Goal: Communication & Community: Answer question/provide support

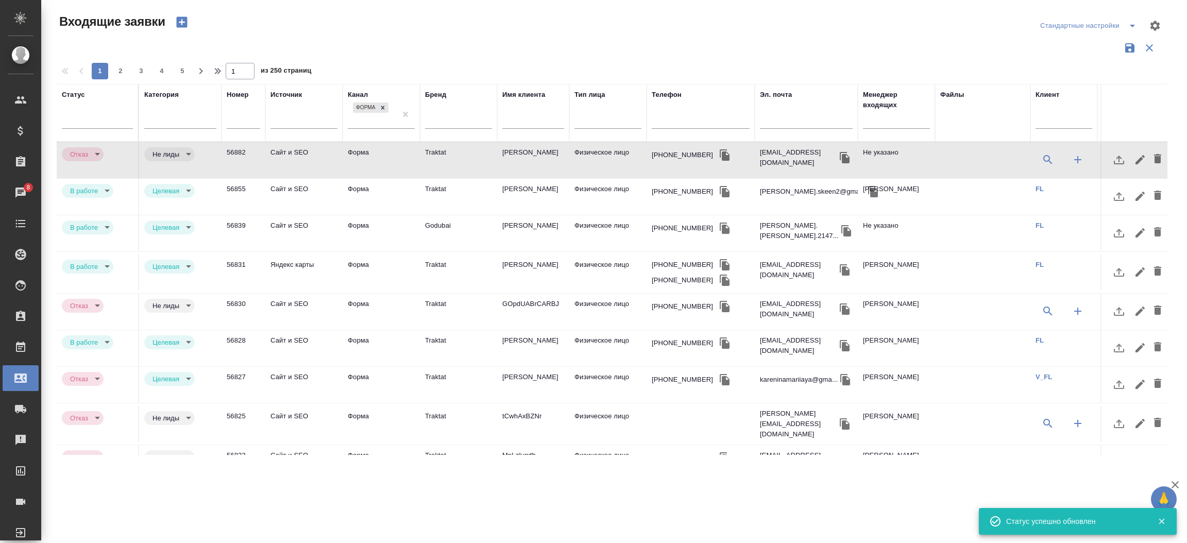
select select "RU"
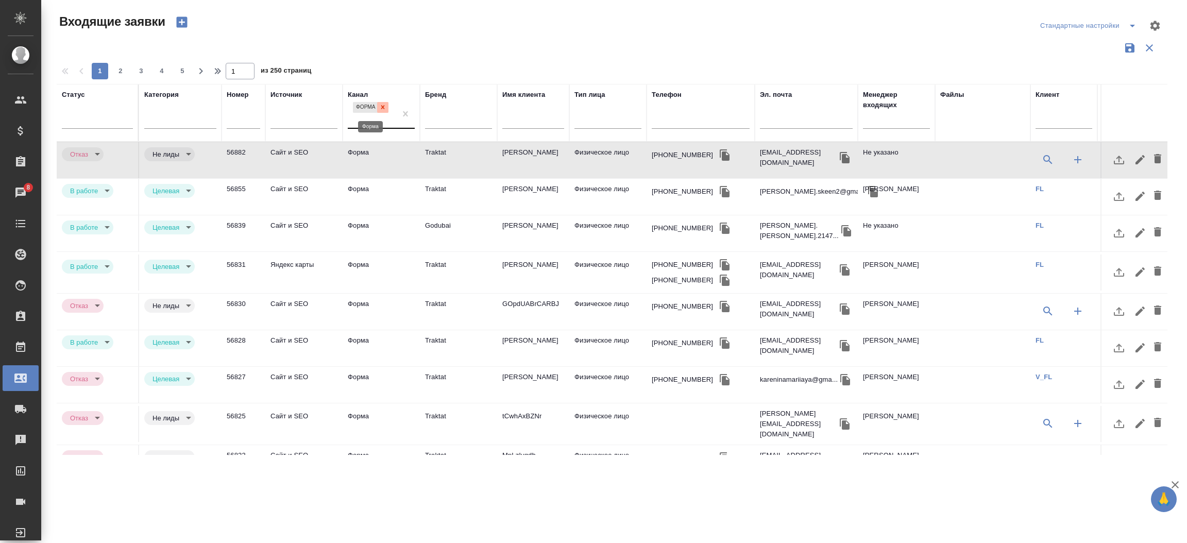
click at [381, 110] on icon at bounding box center [382, 107] width 7 height 7
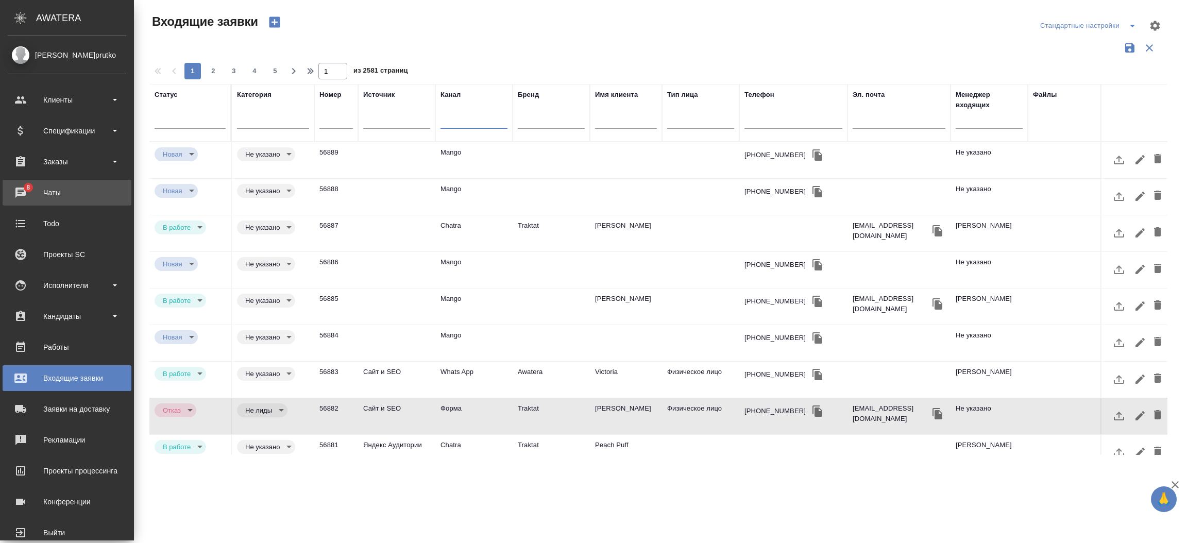
click at [21, 196] on icon at bounding box center [20, 192] width 12 height 12
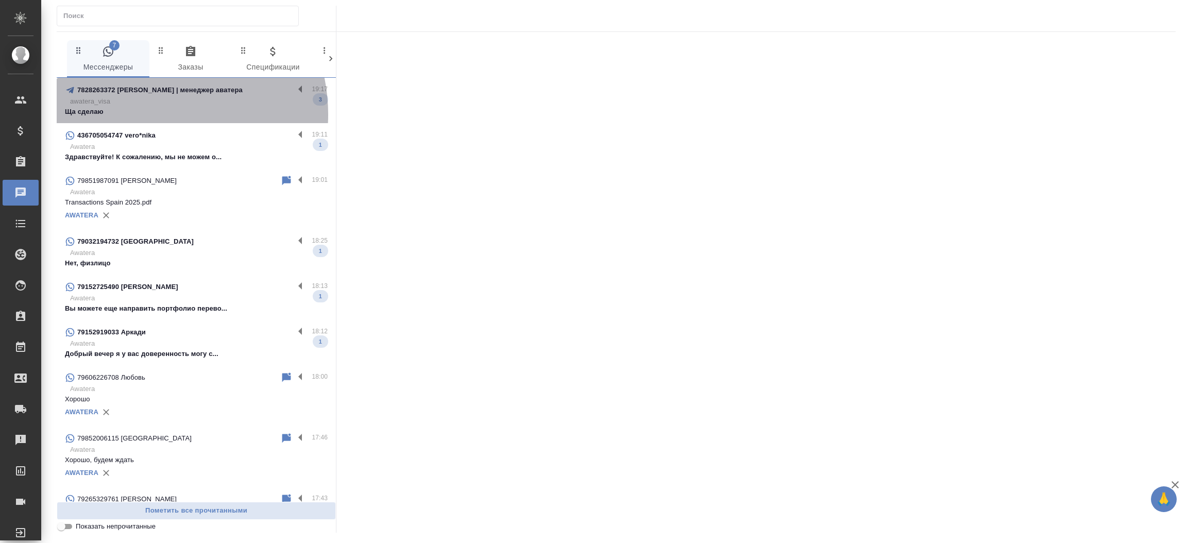
click at [146, 114] on p "Ща сделаю" at bounding box center [196, 112] width 263 height 10
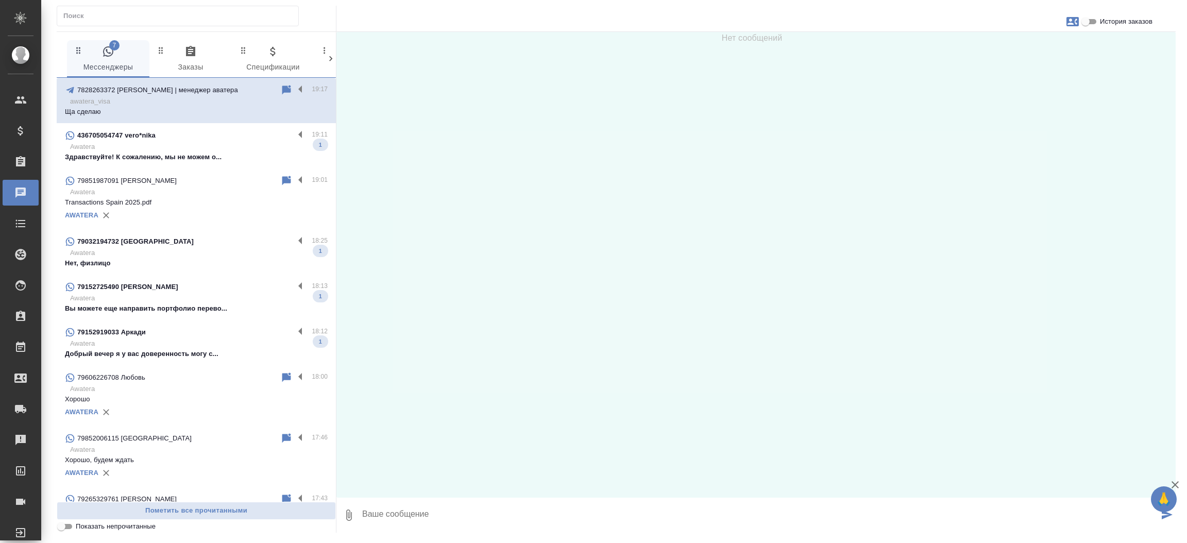
click at [126, 244] on p "79032194732 [GEOGRAPHIC_DATA]" at bounding box center [135, 241] width 116 height 10
click at [109, 257] on p "Awatera" at bounding box center [199, 253] width 258 height 10
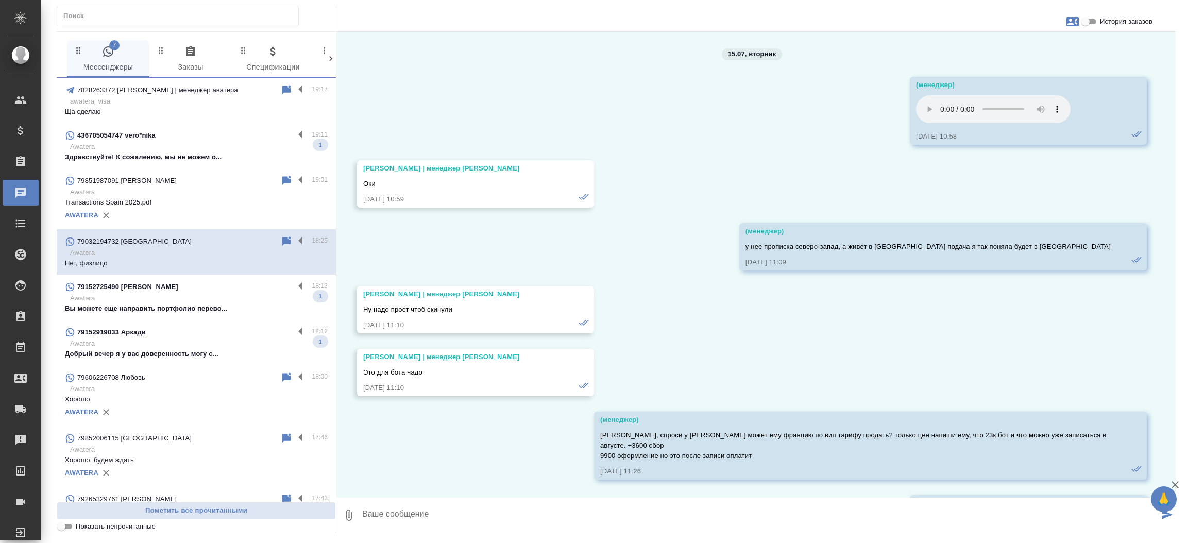
click at [119, 264] on p "Нет, физлицо" at bounding box center [196, 263] width 263 height 10
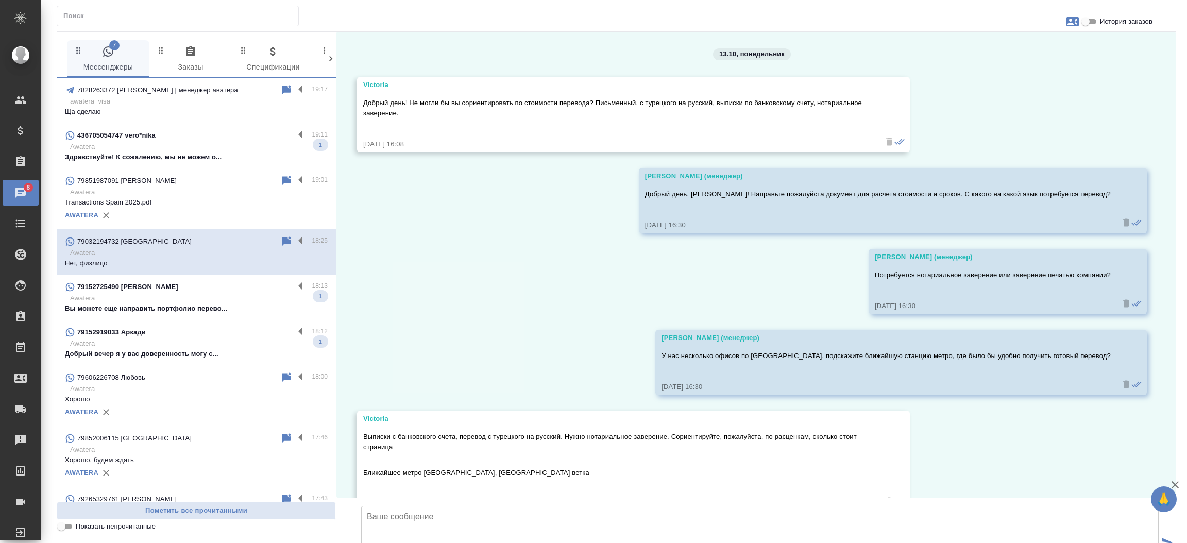
scroll to position [683, 0]
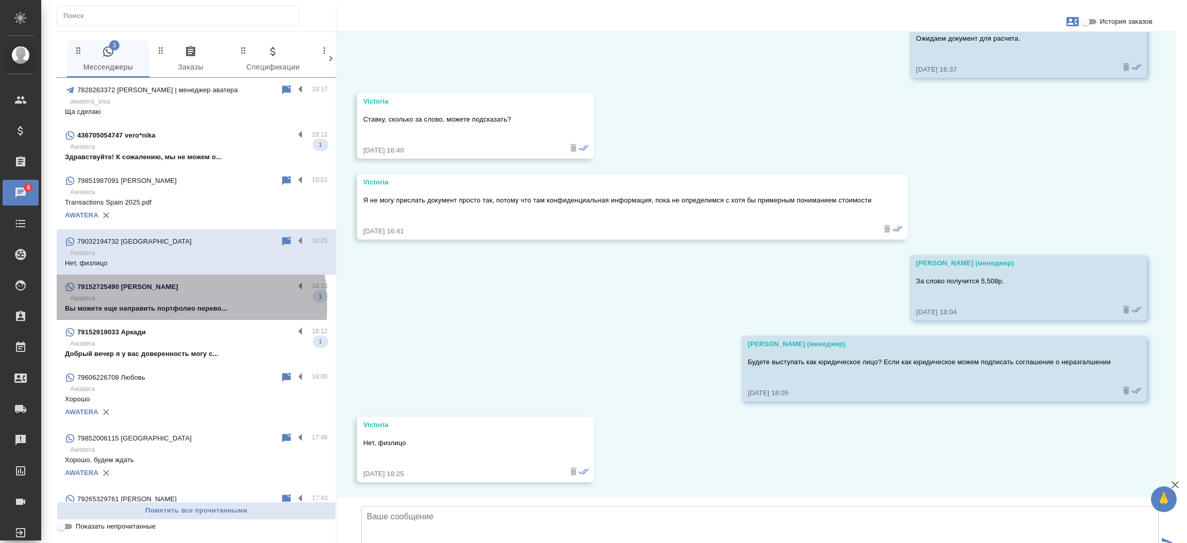
click at [126, 306] on p "Вы можете еще направить портфолио перево..." at bounding box center [196, 308] width 263 height 10
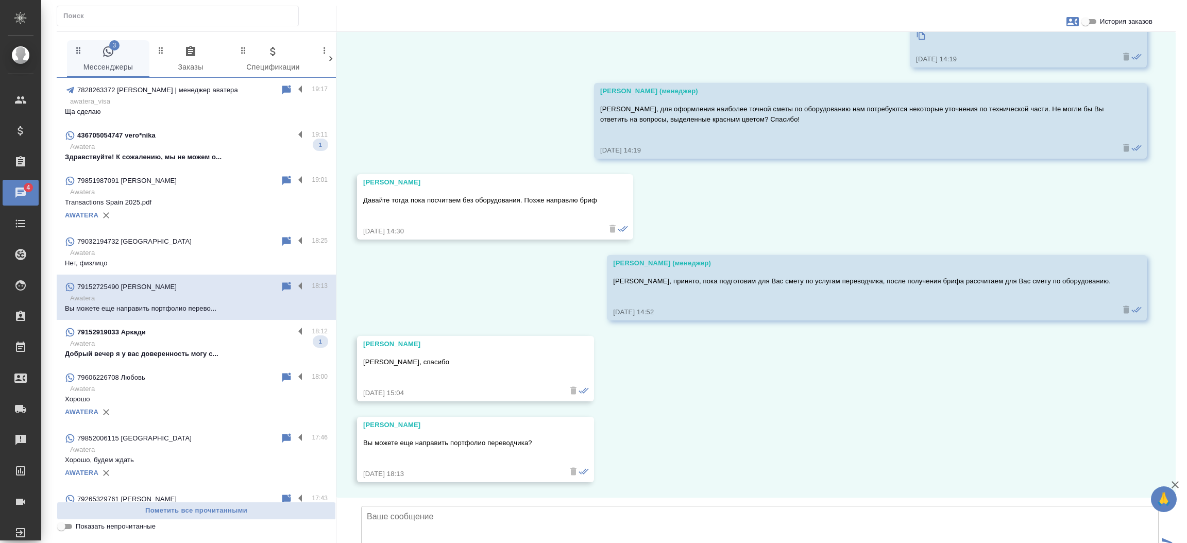
scroll to position [1082, 0]
click at [1093, 20] on input "История заказов" at bounding box center [1085, 21] width 37 height 12
checkbox input "true"
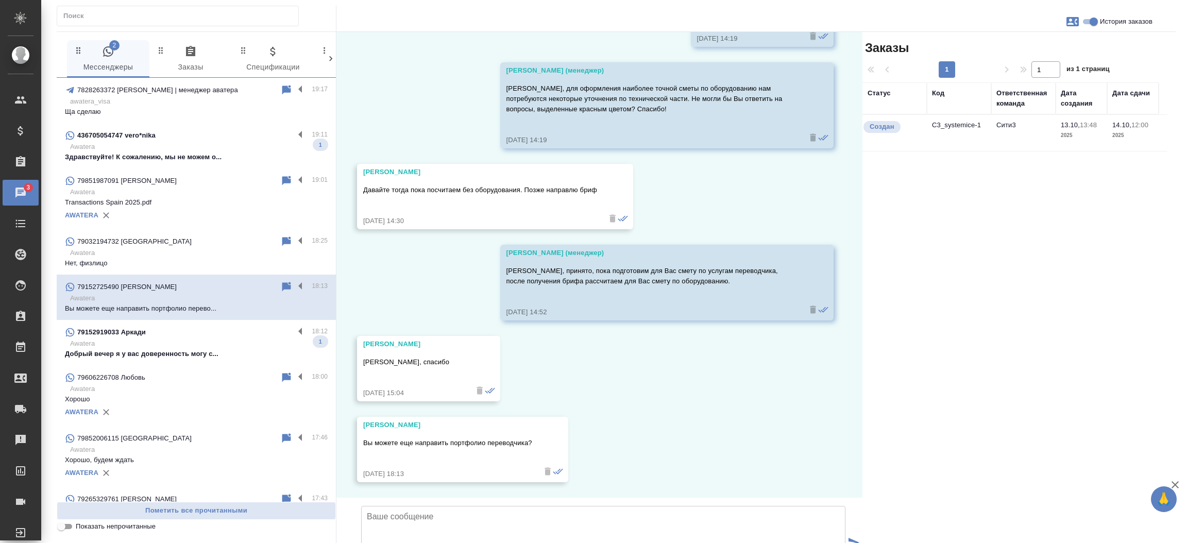
click at [951, 126] on td "C3_systemice-1" at bounding box center [959, 133] width 64 height 36
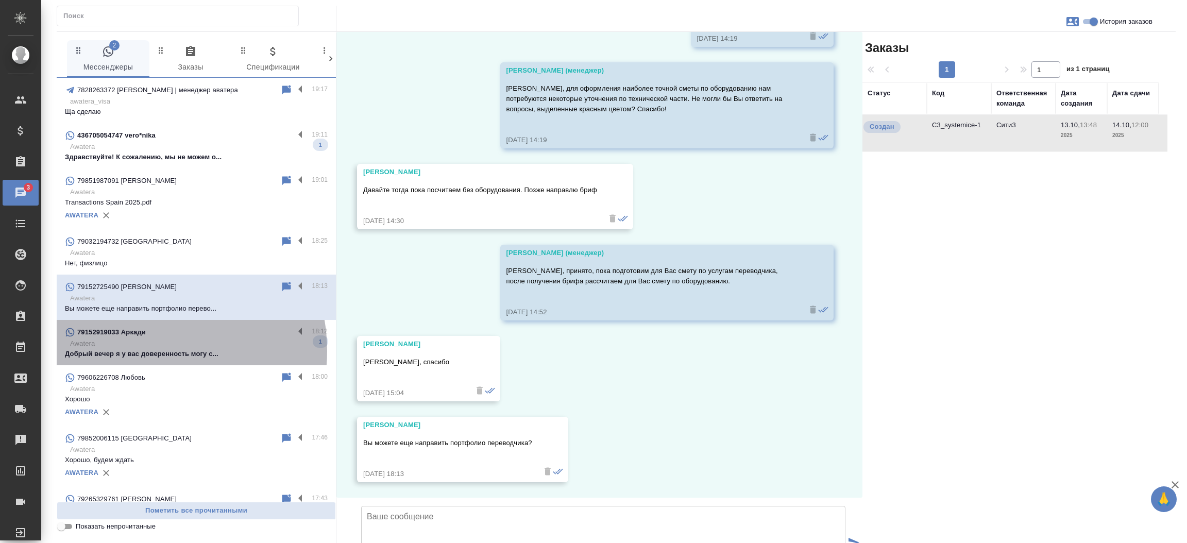
click at [144, 351] on p "Добрый вечер я у вас доверенность могу с..." at bounding box center [196, 354] width 263 height 10
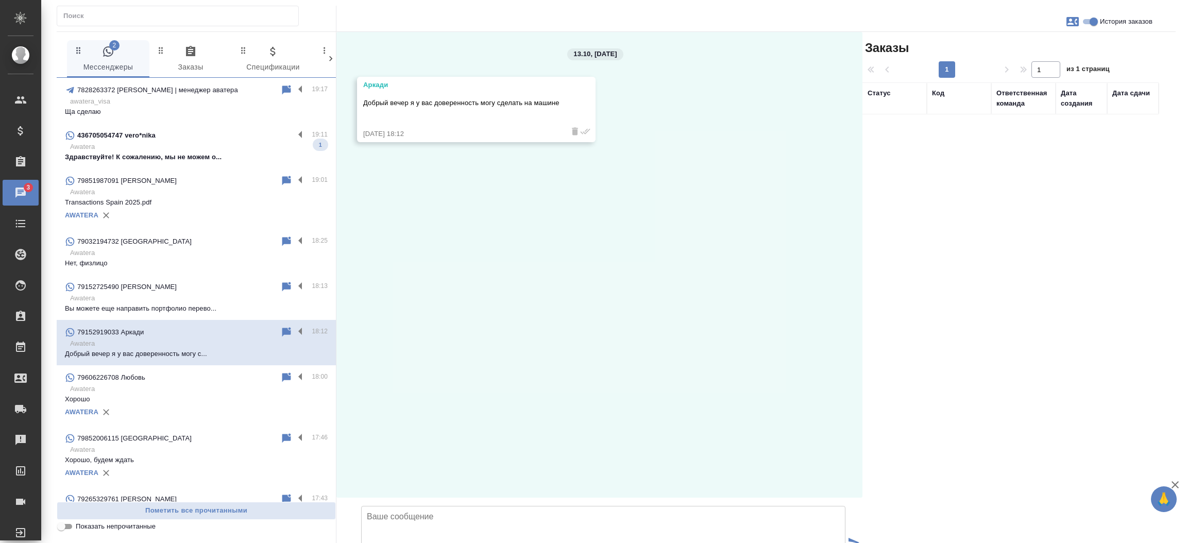
scroll to position [0, 0]
click at [387, 506] on textarea at bounding box center [603, 542] width 484 height 72
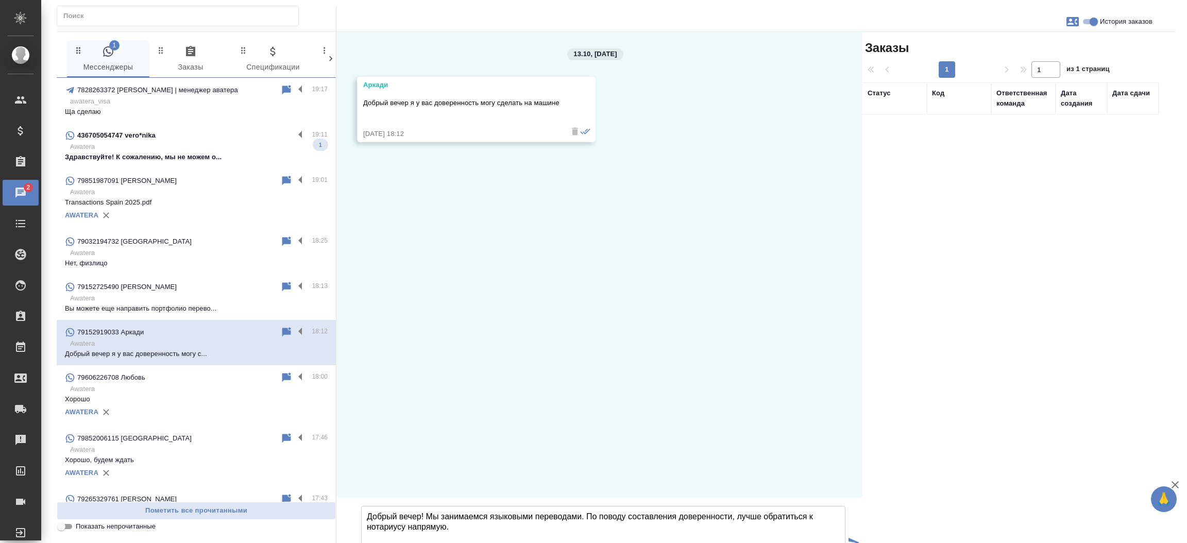
type textarea "Добрый вечер! Мы занимаемся языковыми переводами. По поводу составления доверен…"
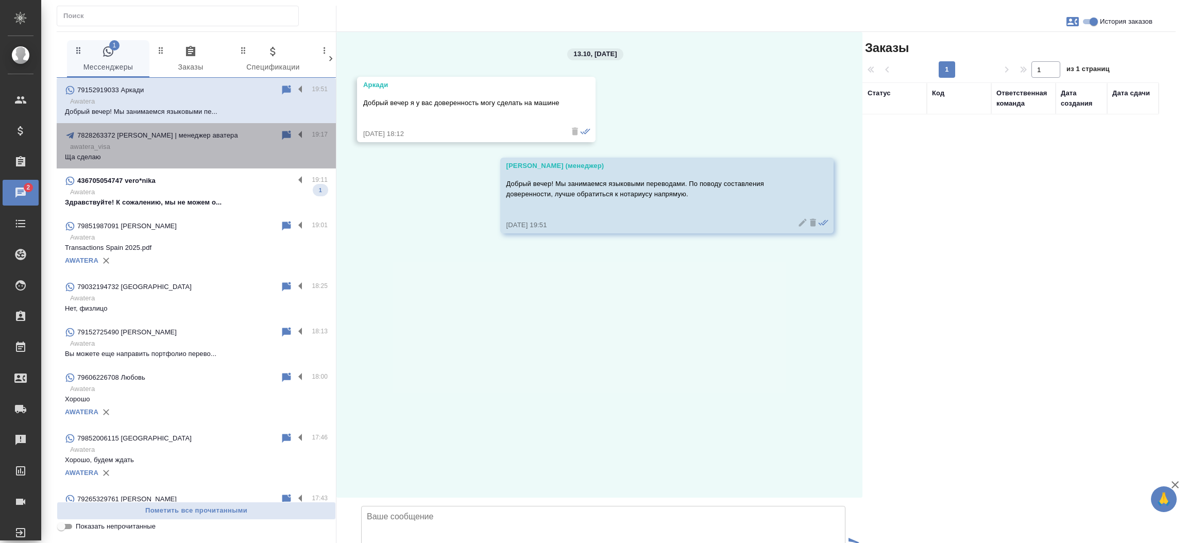
click at [228, 156] on p "Ща сделаю" at bounding box center [196, 157] width 263 height 10
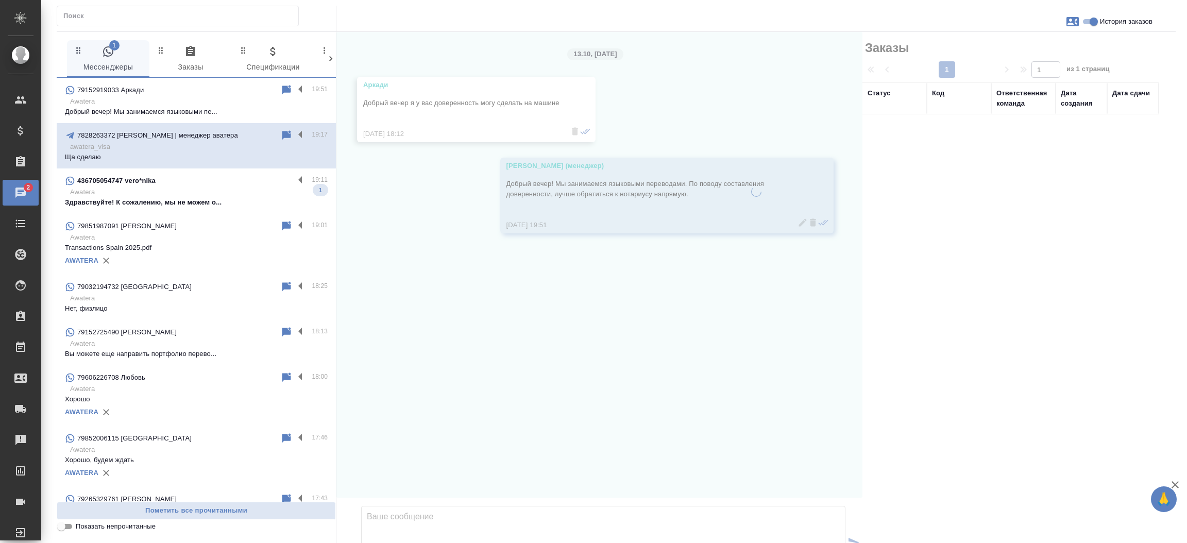
click at [211, 192] on p "Awatera" at bounding box center [199, 192] width 258 height 10
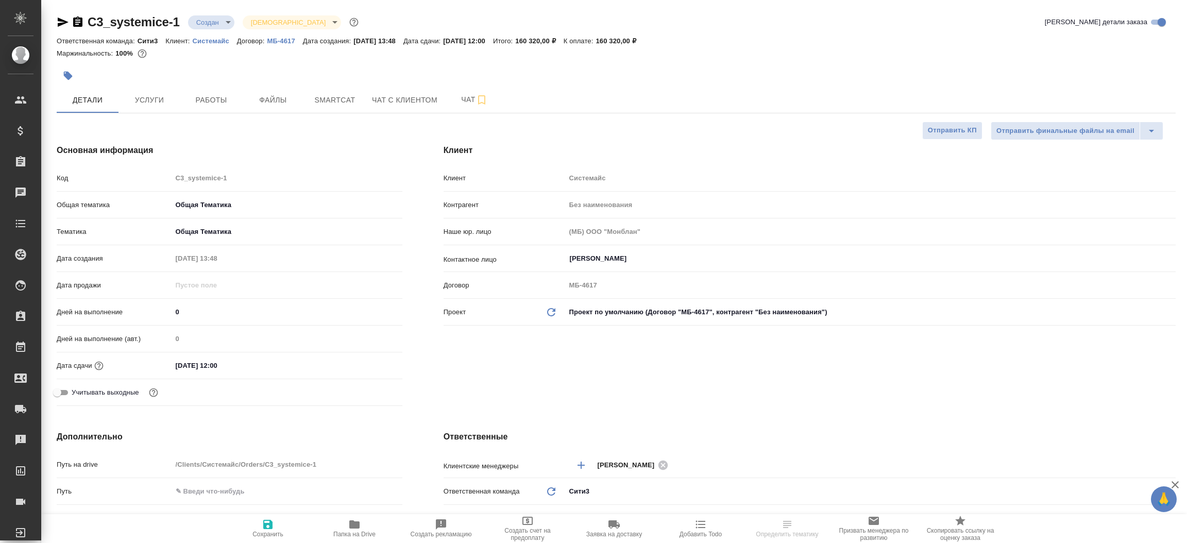
select select "RU"
click at [61, 22] on icon "button" at bounding box center [63, 22] width 12 height 12
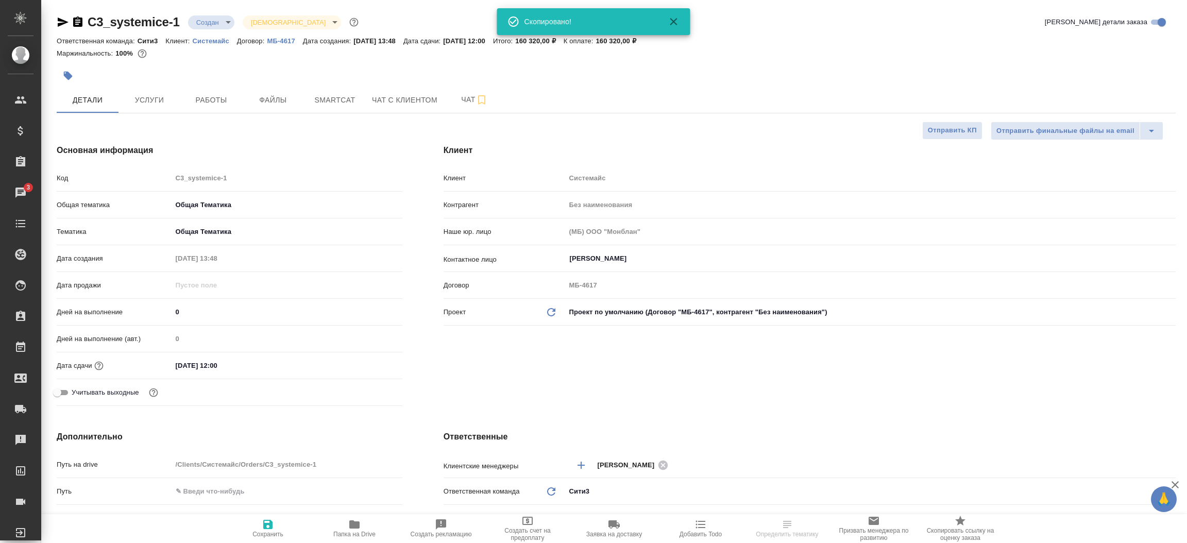
select select "RU"
type textarea "x"
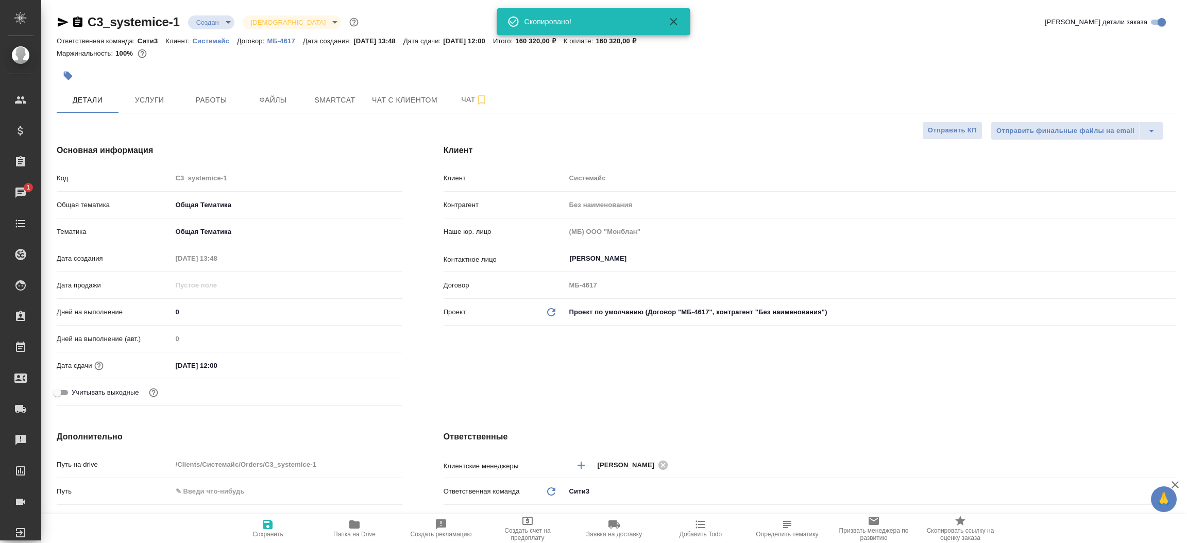
type textarea "x"
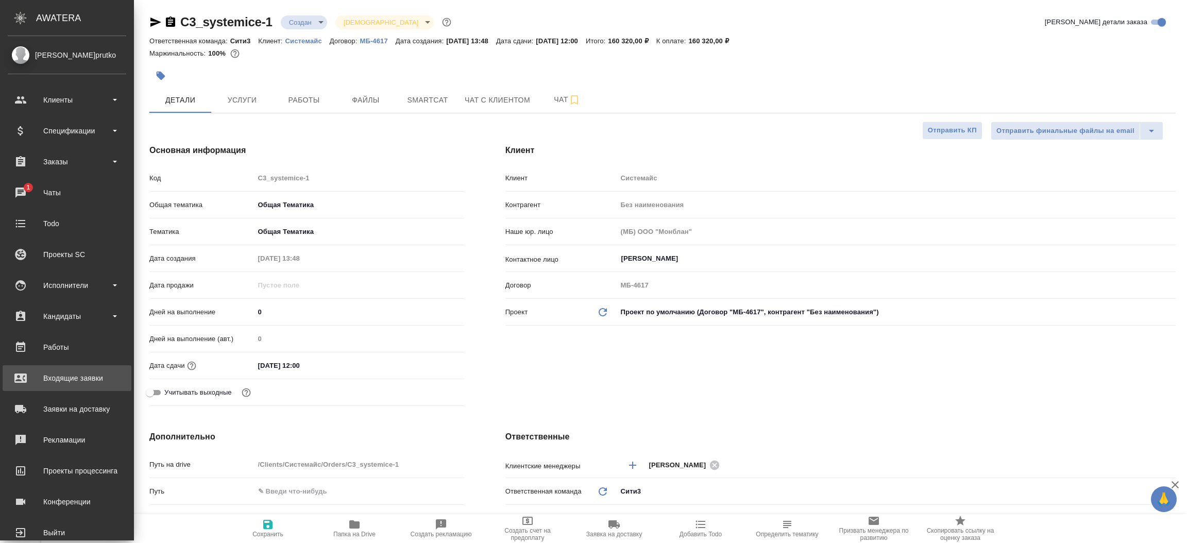
type textarea "x"
click at [63, 379] on div "Входящие заявки" at bounding box center [67, 377] width 118 height 15
click at [63, 379] on div ".cls-1 fill:#fff; AWATERA Прутько Ирина i.prutko Клиенты Спецификации Заказы 1 …" at bounding box center [593, 271] width 1187 height 543
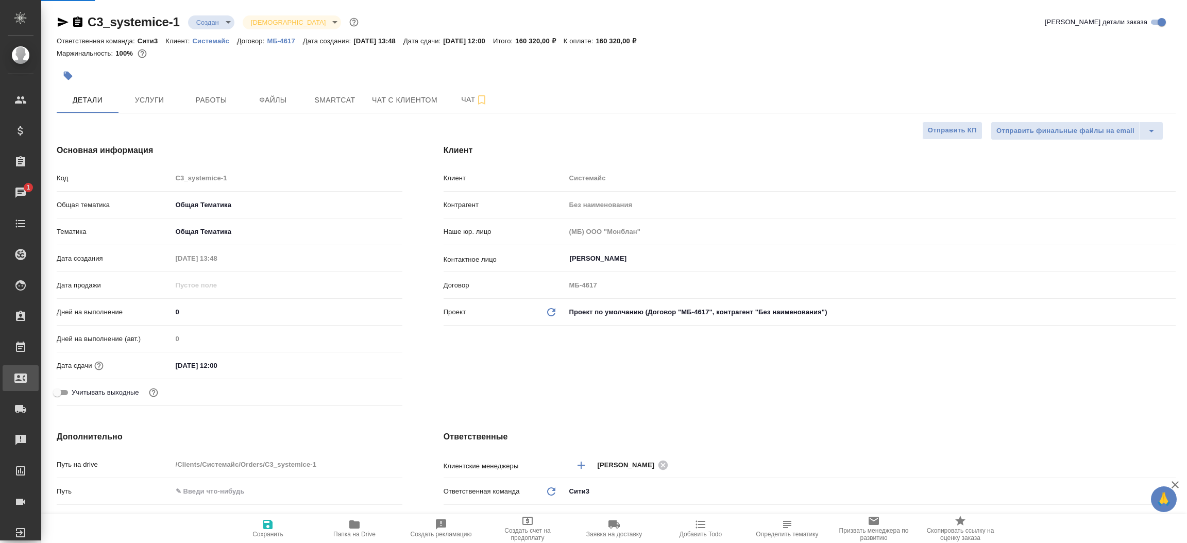
type textarea "x"
select select "RU"
